Goal: Information Seeking & Learning: Learn about a topic

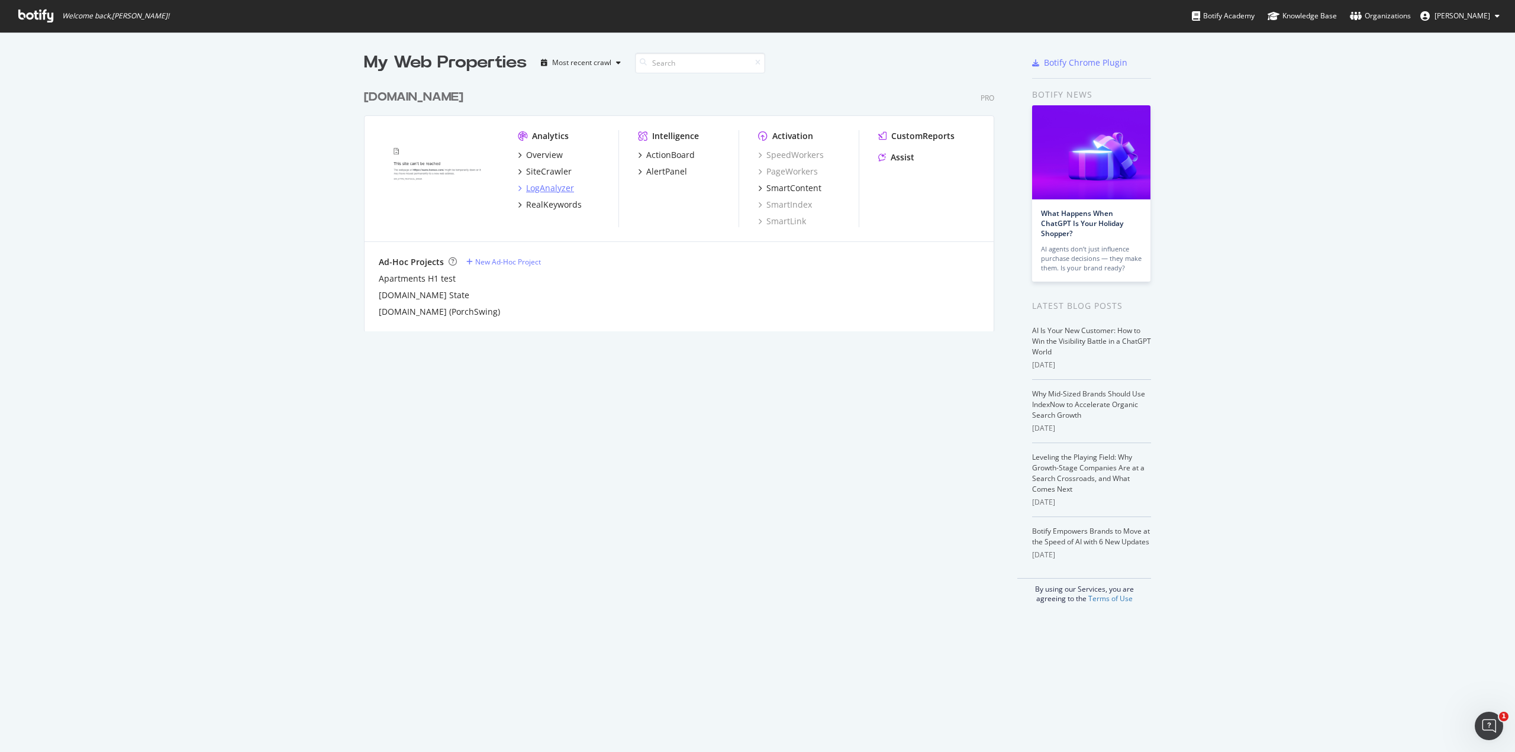
click at [530, 190] on div "LogAnalyzer" at bounding box center [550, 188] width 48 height 12
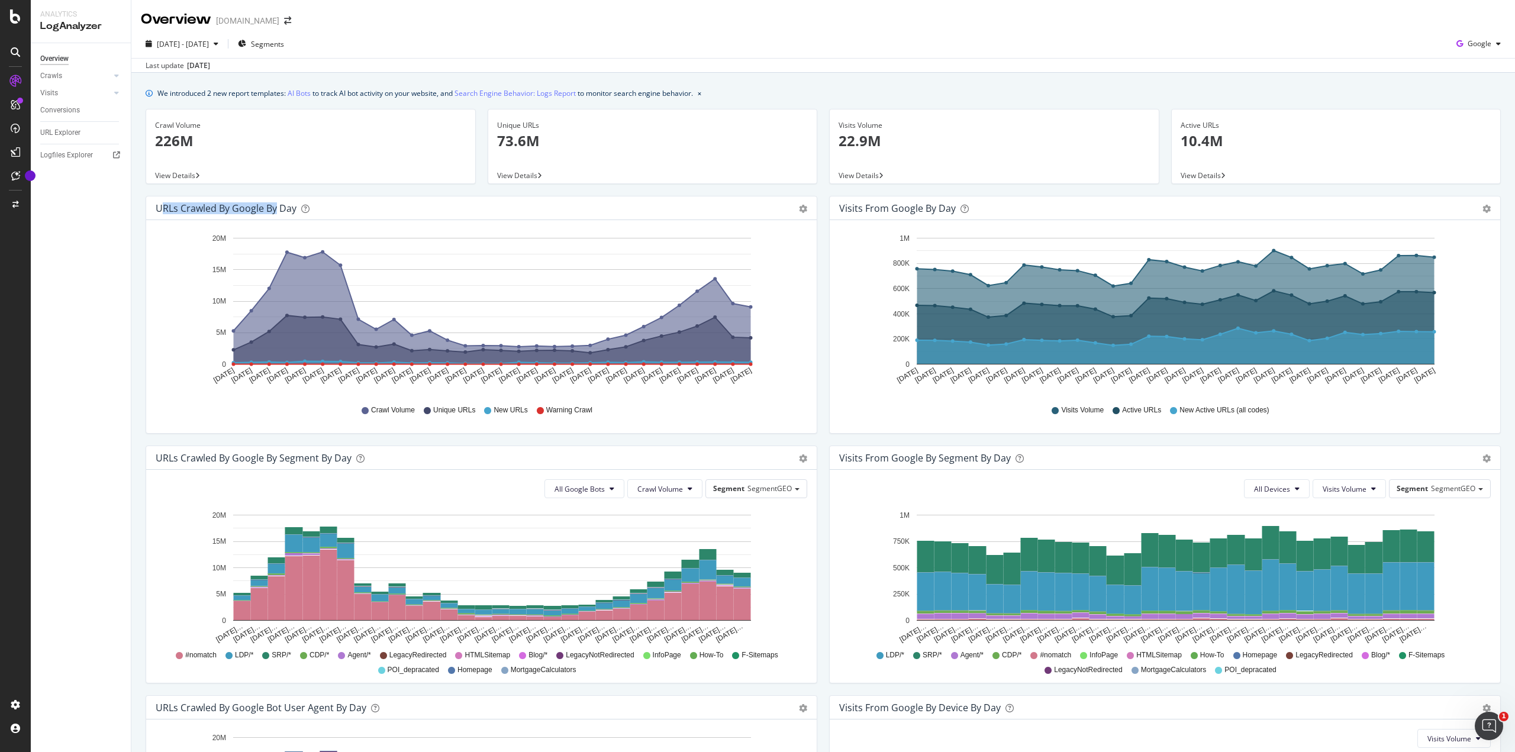
drag, startPoint x: 160, startPoint y: 206, endPoint x: 276, endPoint y: 208, distance: 115.4
click at [276, 208] on div "URLs Crawled by Google by day" at bounding box center [226, 208] width 141 height 12
click at [394, 206] on div "URLs Crawled by Google by day" at bounding box center [468, 208] width 625 height 12
click at [802, 205] on icon "gear" at bounding box center [803, 209] width 8 height 8
click at [801, 209] on icon "gear" at bounding box center [803, 209] width 8 height 8
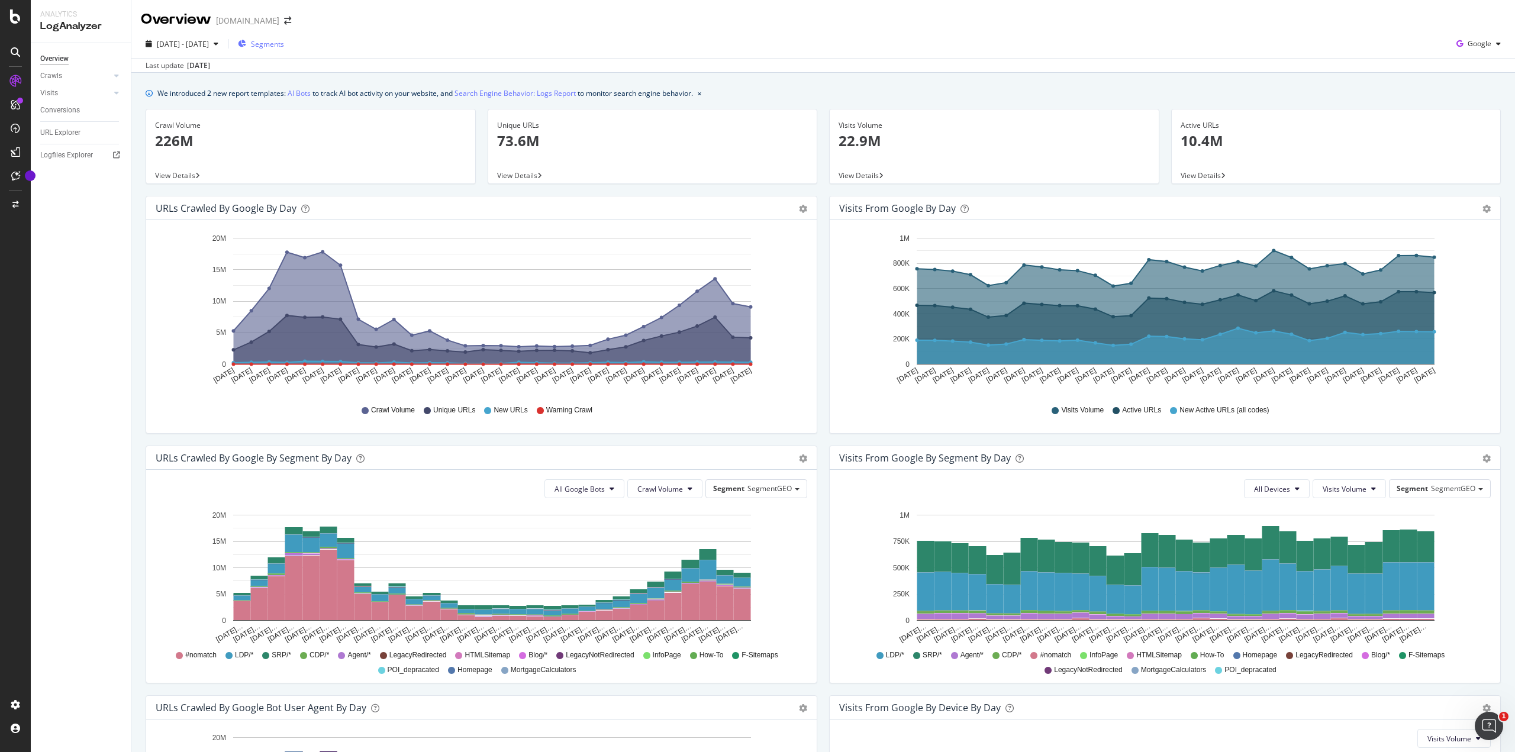
click at [284, 48] on span "Segments" at bounding box center [267, 44] width 33 height 10
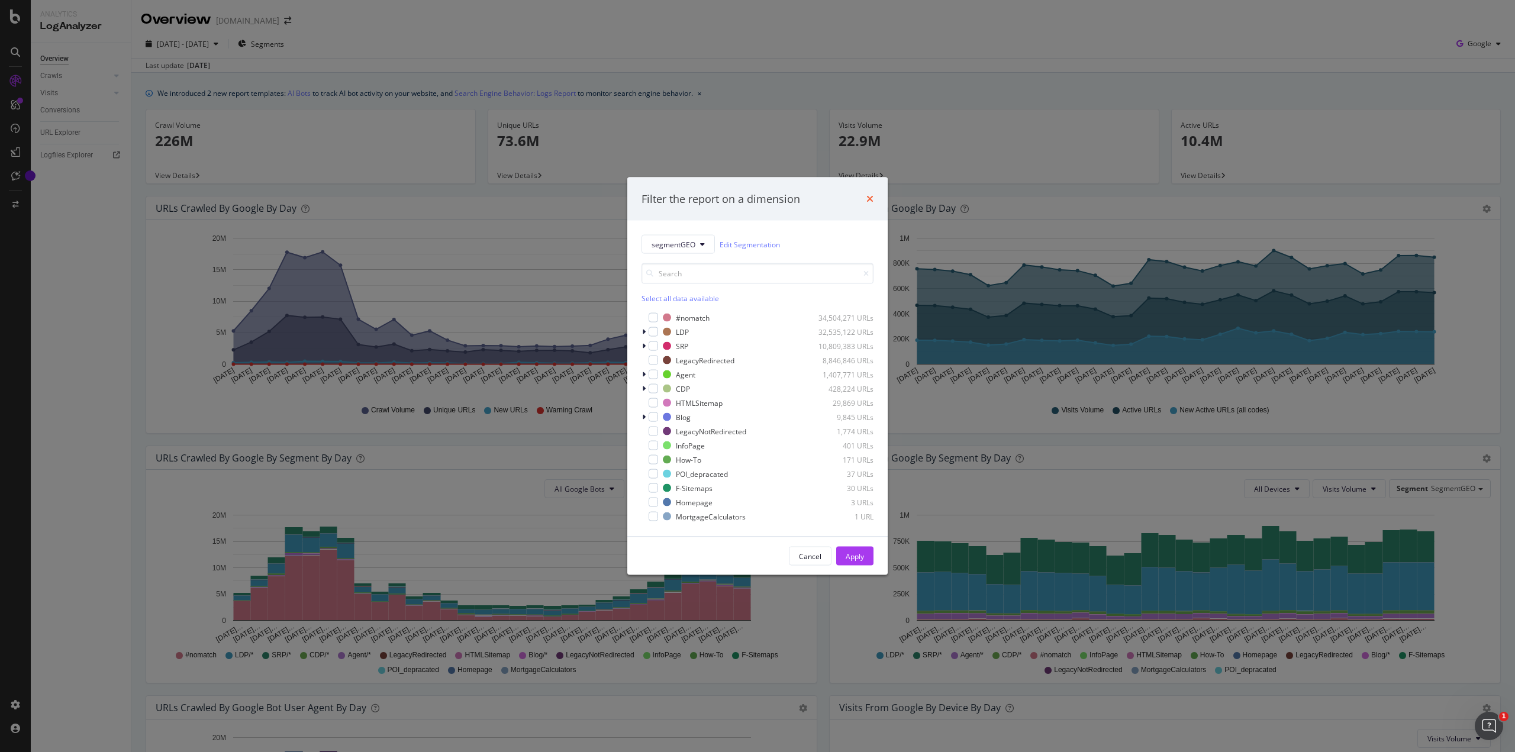
click at [868, 198] on icon "times" at bounding box center [869, 198] width 7 height 9
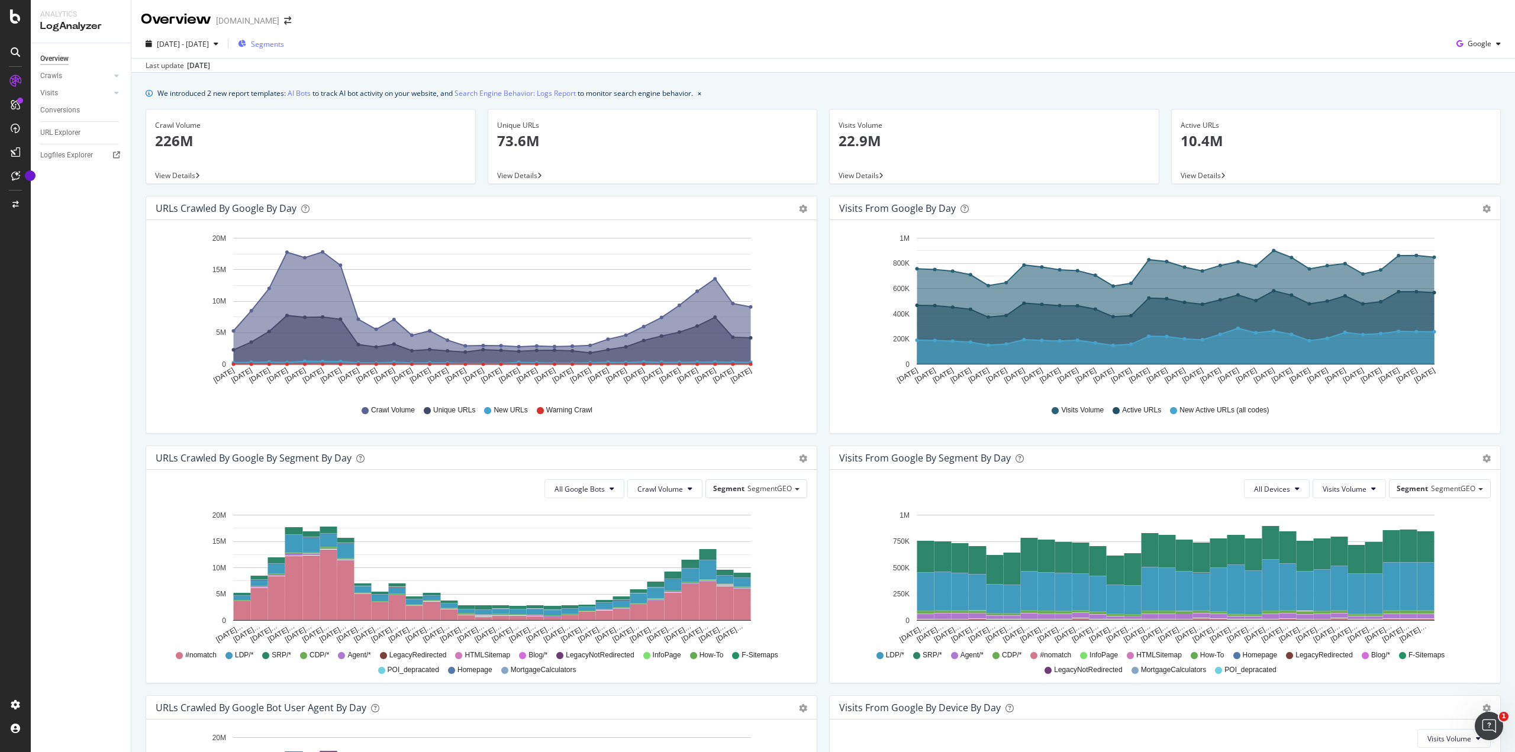
click at [284, 50] on div "Segments" at bounding box center [261, 44] width 46 height 18
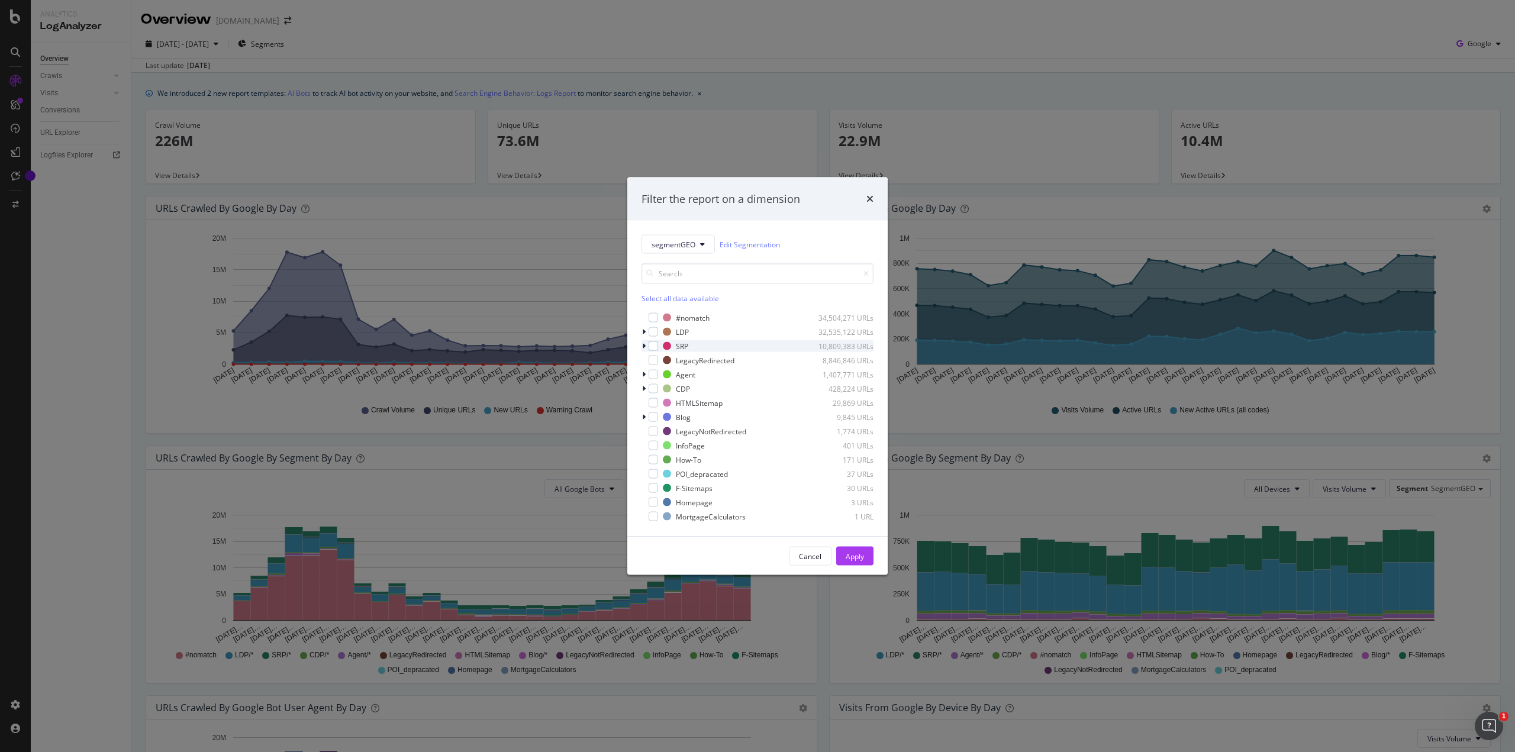
click at [642, 345] on icon "modal" at bounding box center [644, 346] width 4 height 7
click at [686, 358] on div "bb=" at bounding box center [689, 358] width 12 height 10
click at [848, 551] on div "Apply" at bounding box center [855, 559] width 18 height 18
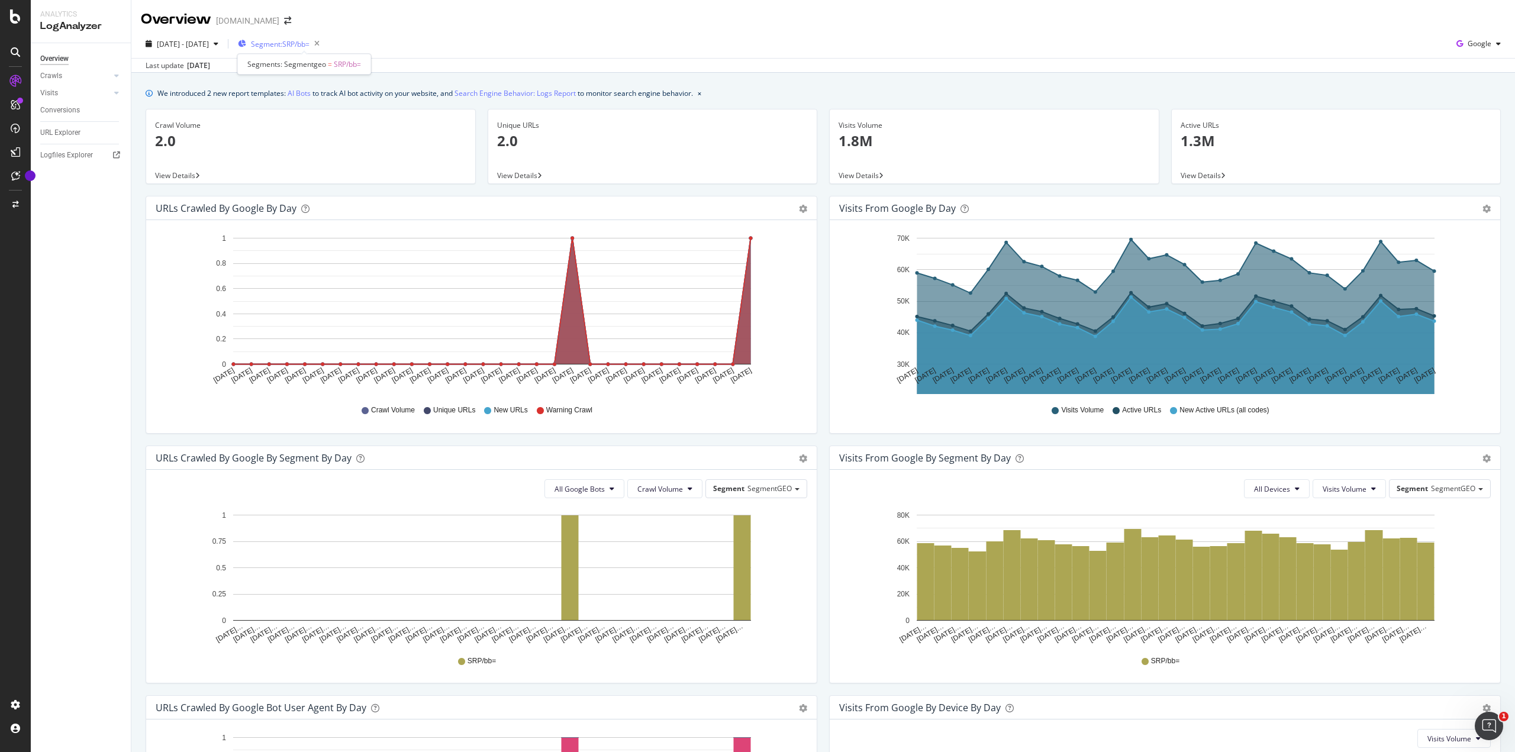
click at [309, 46] on span "Segment: SRP/bb=" at bounding box center [280, 44] width 59 height 10
